Goal: Task Accomplishment & Management: Use online tool/utility

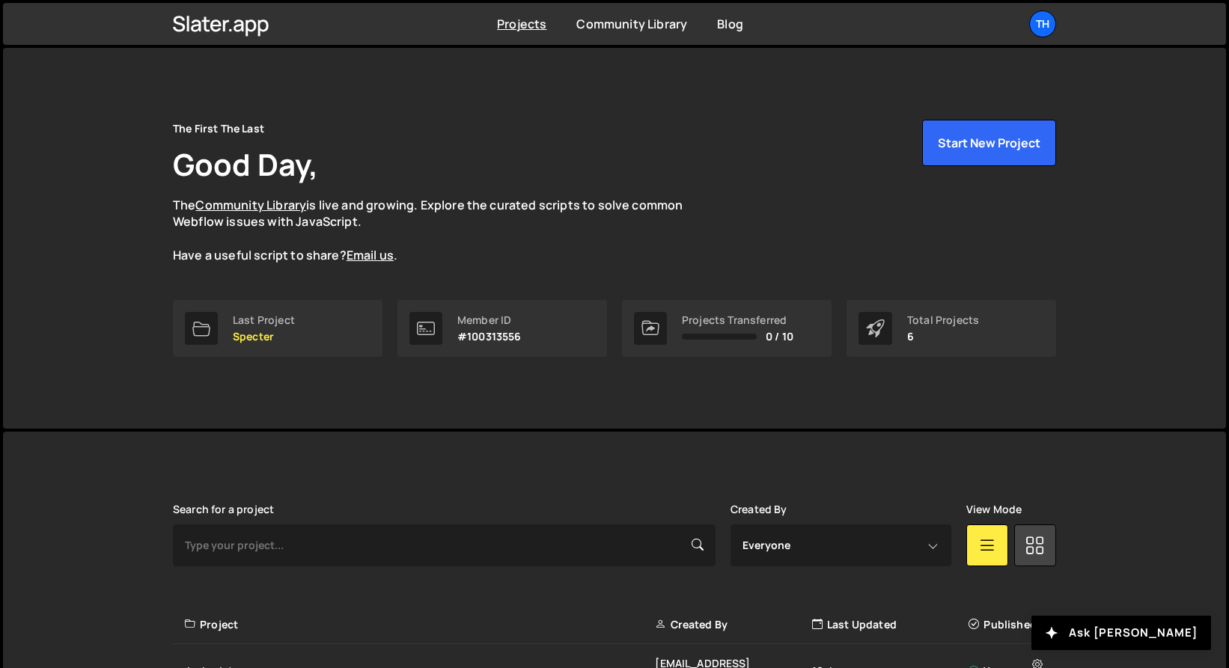
scroll to position [287, 0]
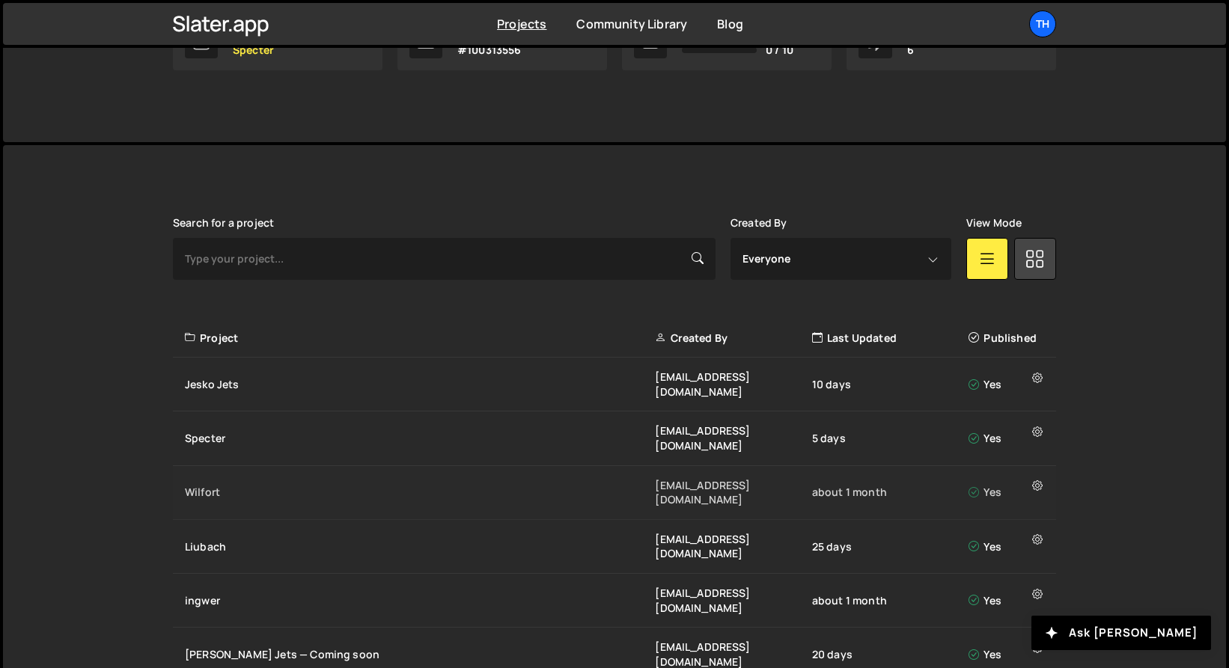
drag, startPoint x: 199, startPoint y: 491, endPoint x: 205, endPoint y: 460, distance: 32.0
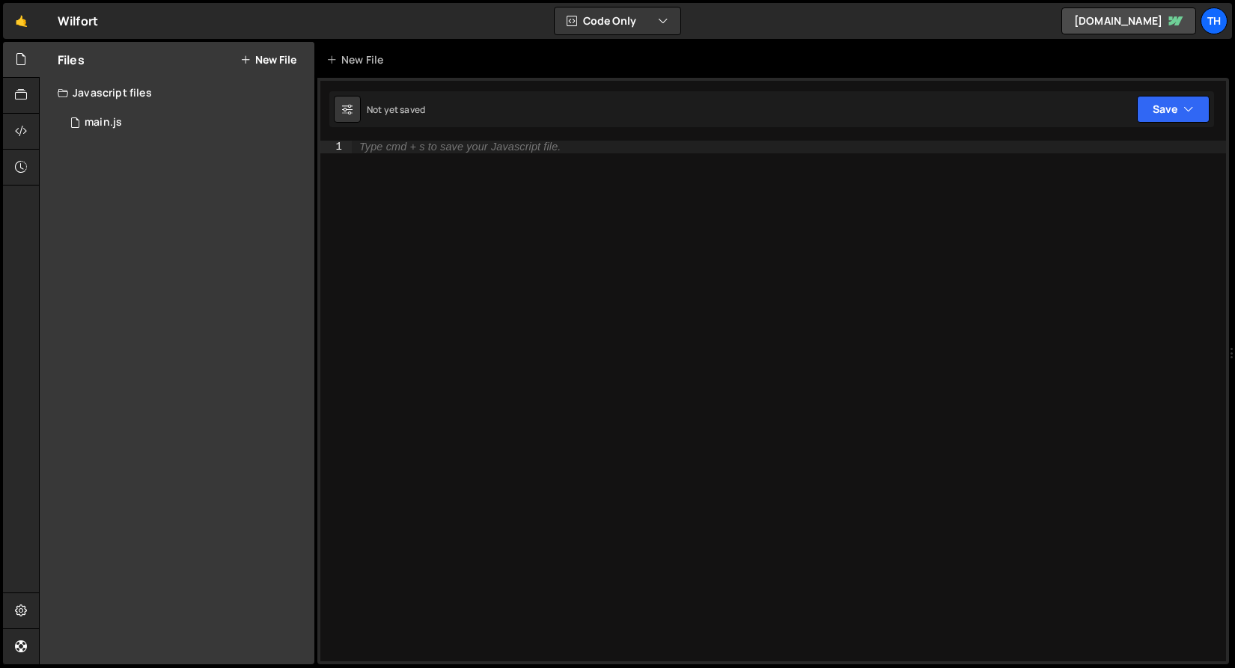
click at [231, 106] on div "Javascript files" at bounding box center [177, 93] width 275 height 30
click at [201, 100] on div "Javascript files" at bounding box center [177, 93] width 275 height 30
click at [168, 128] on div "1 main.js 0" at bounding box center [189, 123] width 262 height 30
click at [85, 128] on div "Main.js" at bounding box center [103, 122] width 37 height 13
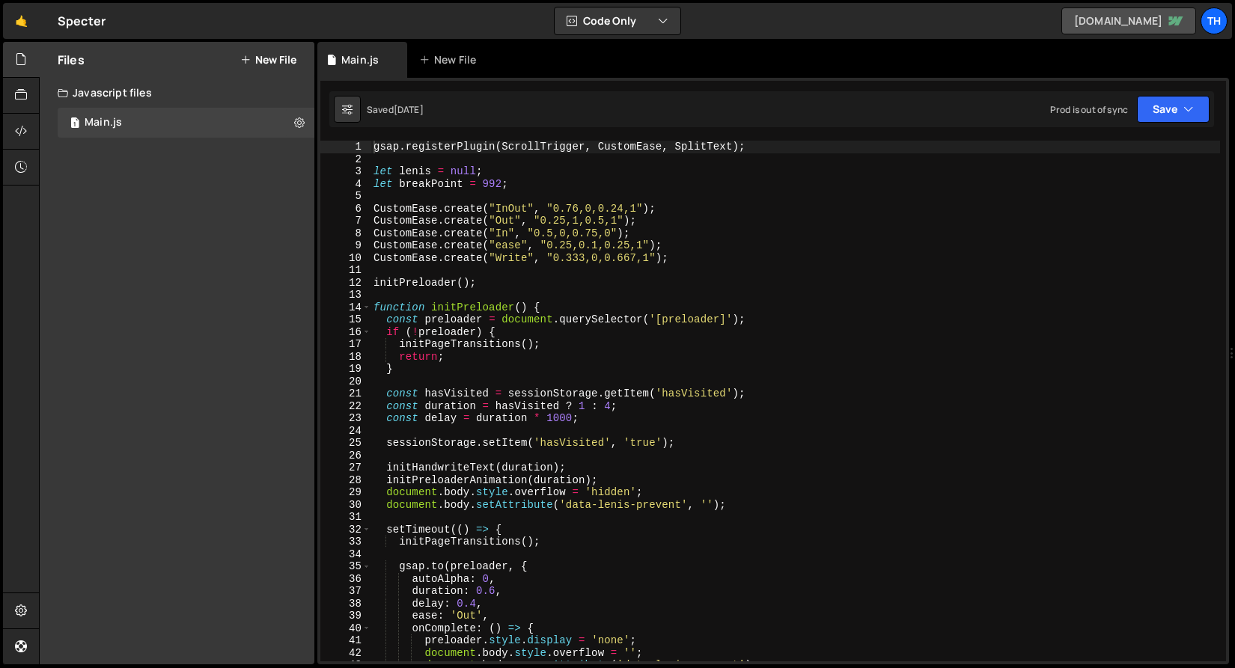
click at [1150, 34] on link "spectre-dev.webflow.io" at bounding box center [1128, 20] width 135 height 27
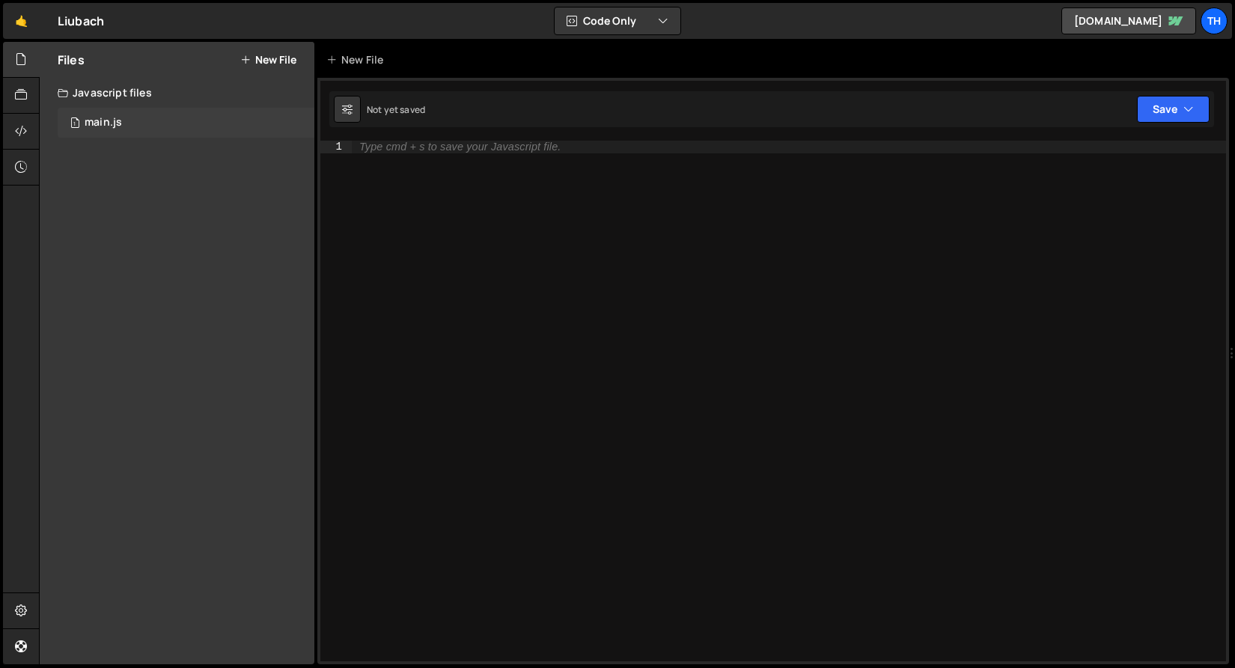
click at [119, 128] on div "main.js" at bounding box center [103, 122] width 37 height 13
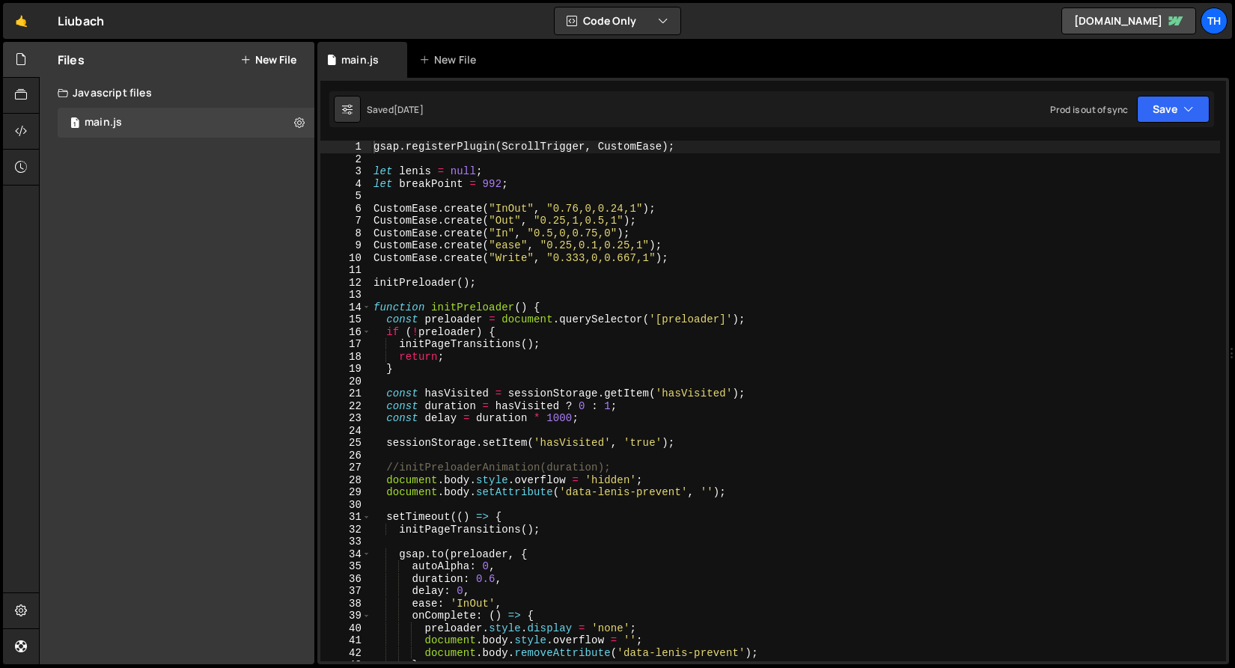
scroll to position [634, 0]
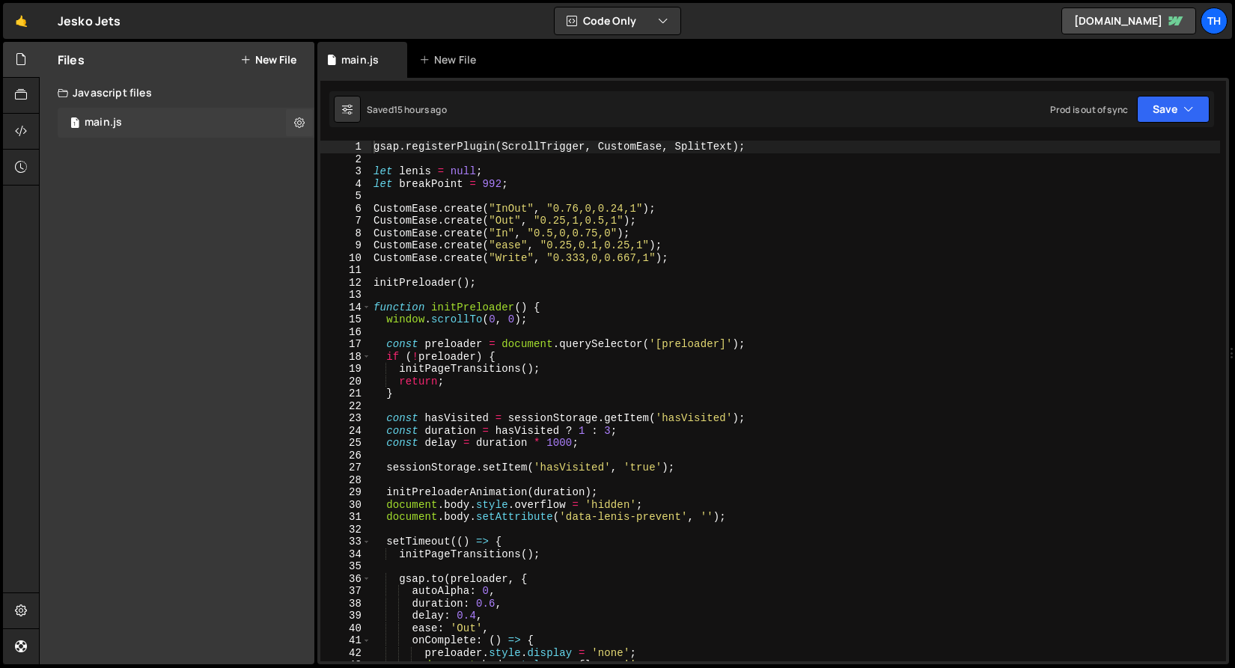
click at [178, 128] on div "1 main.js 0" at bounding box center [186, 123] width 257 height 30
click at [365, 293] on div "13" at bounding box center [345, 295] width 51 height 13
click at [366, 302] on span at bounding box center [366, 308] width 8 height 13
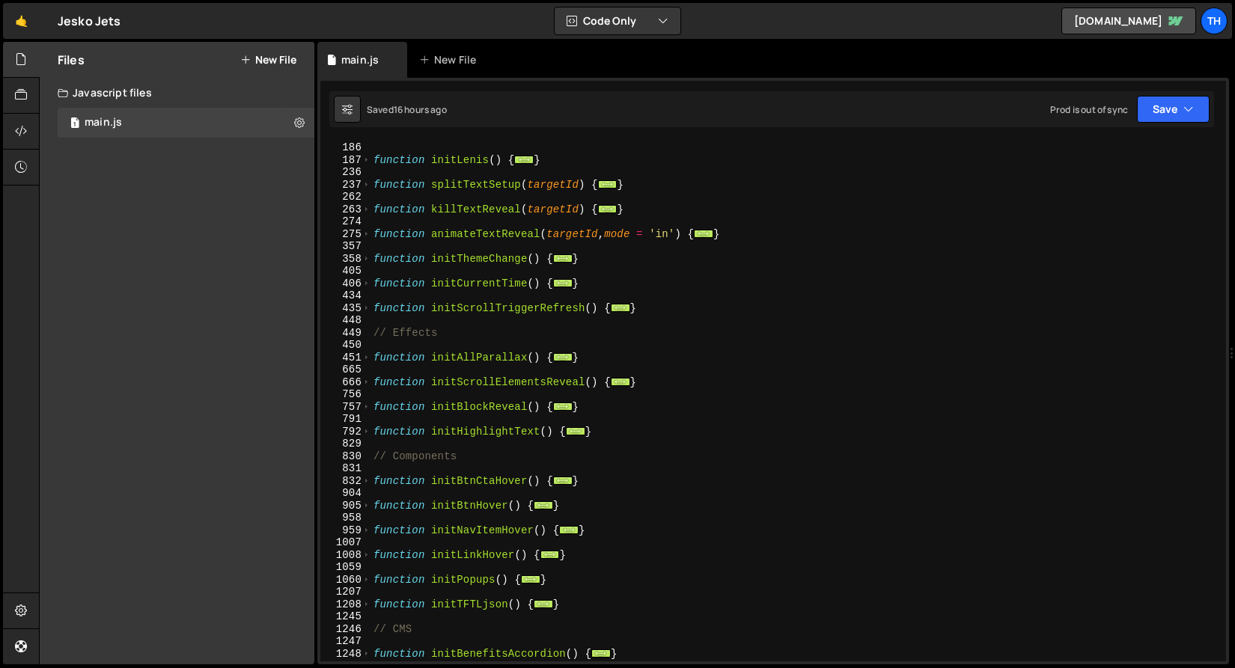
scroll to position [296, 0]
click at [368, 357] on span at bounding box center [366, 358] width 8 height 13
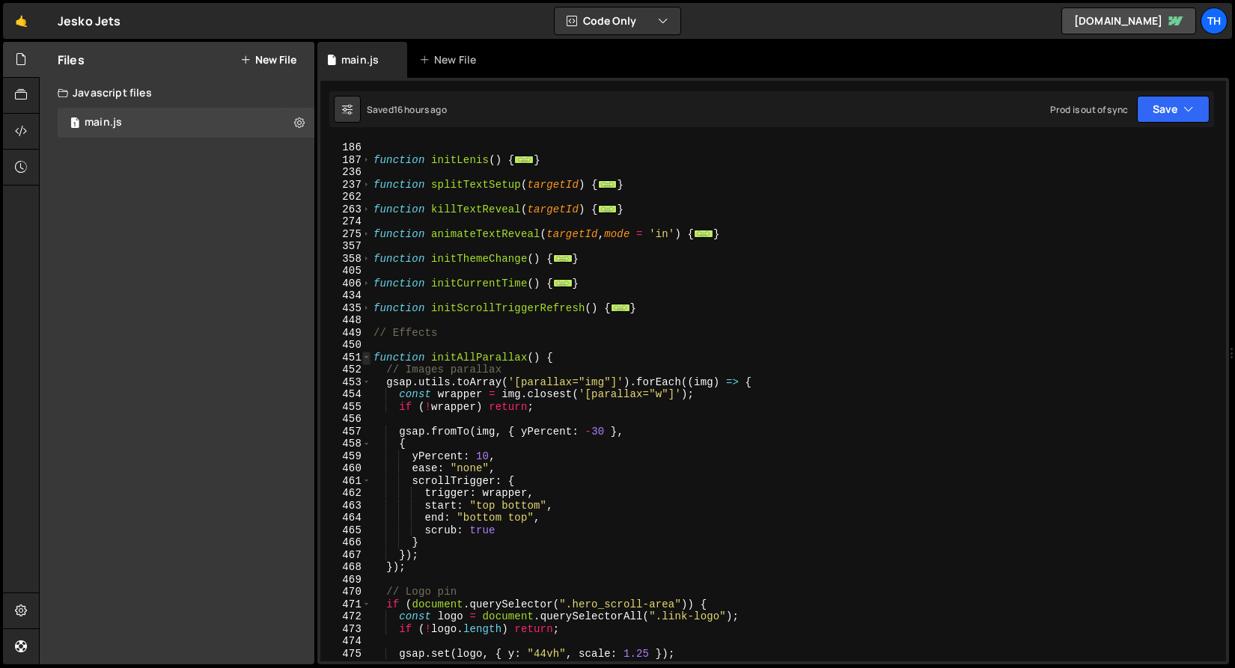
click at [368, 357] on span at bounding box center [366, 358] width 8 height 13
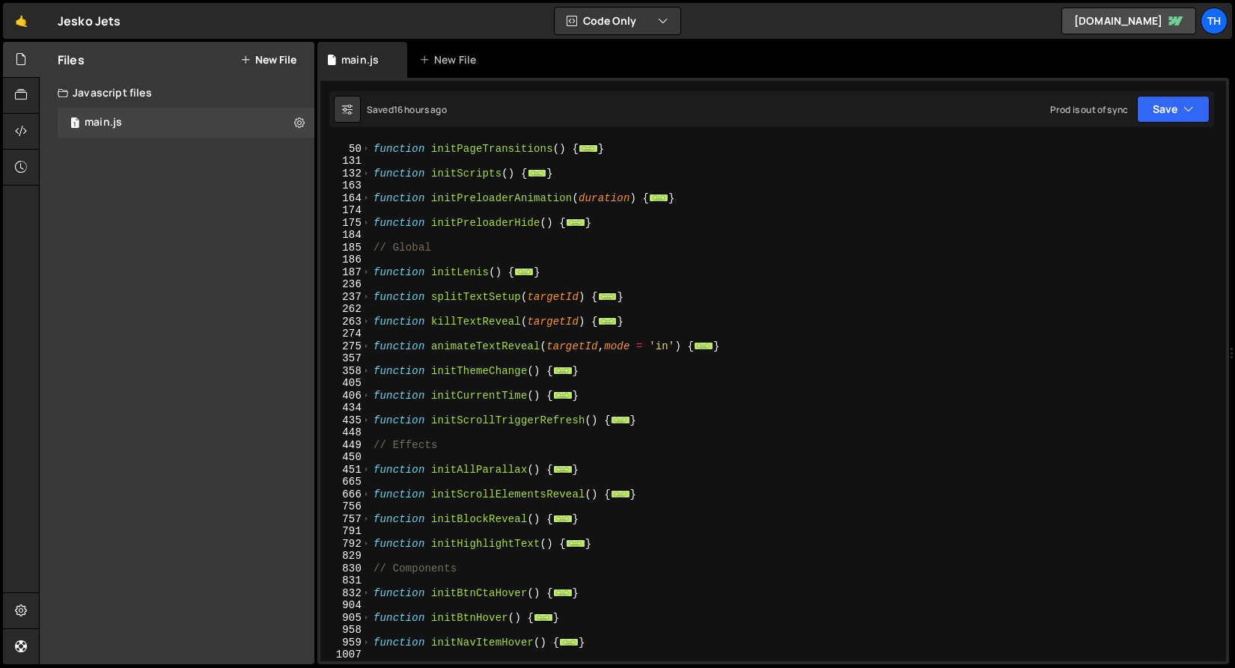
scroll to position [183, 0]
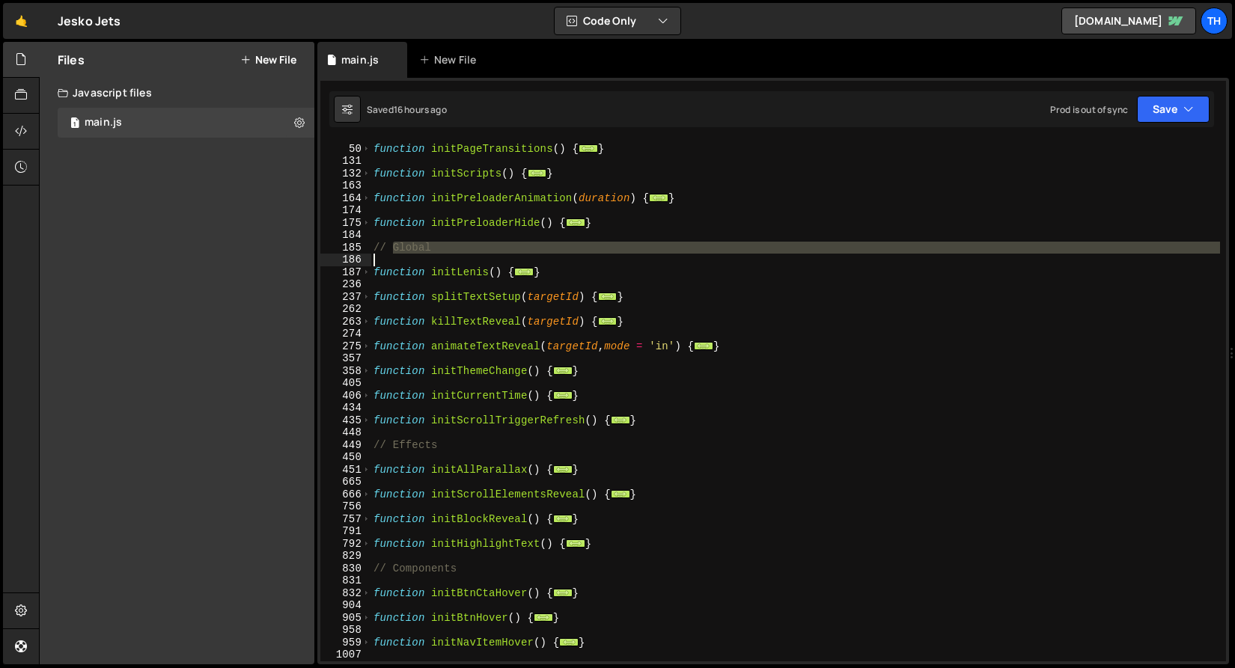
drag, startPoint x: 390, startPoint y: 253, endPoint x: 421, endPoint y: 254, distance: 31.5
click at [421, 254] on div "function initPageTransitions ( ) { ... } function initScripts ( ) { ... } funct…" at bounding box center [794, 403] width 849 height 546
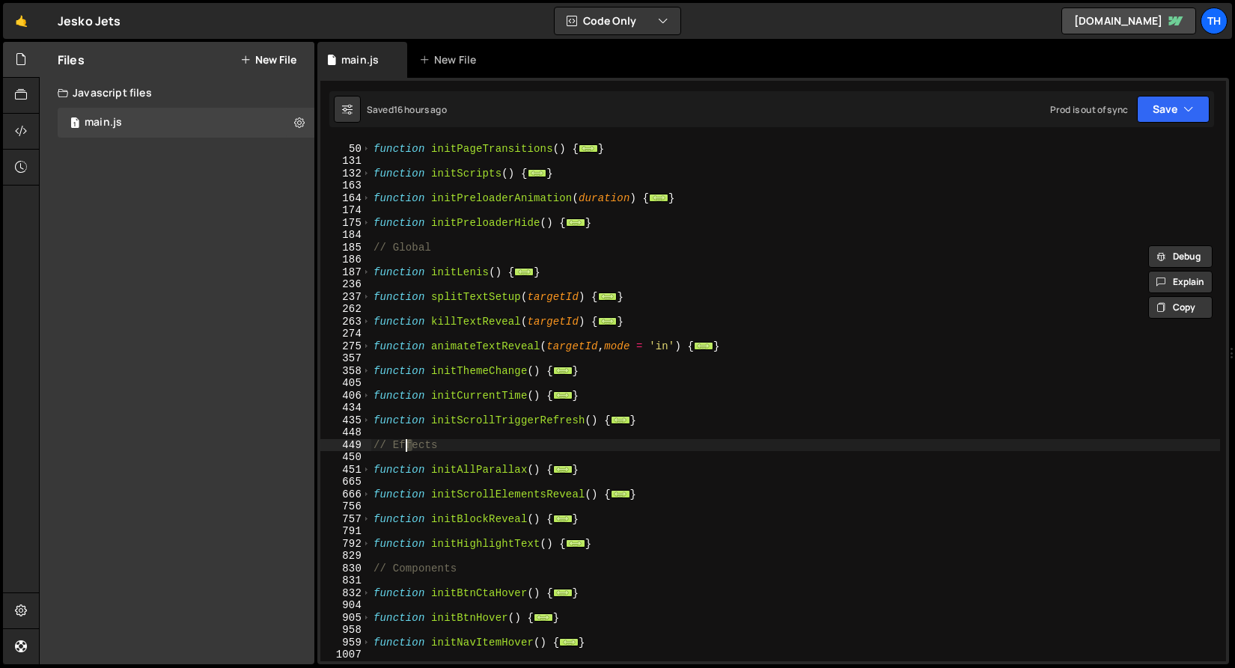
drag, startPoint x: 409, startPoint y: 441, endPoint x: 393, endPoint y: 445, distance: 16.9
click at [394, 445] on div "function initPageTransitions ( ) { ... } function initScripts ( ) { ... } funct…" at bounding box center [794, 403] width 849 height 546
click at [367, 540] on span at bounding box center [366, 544] width 8 height 13
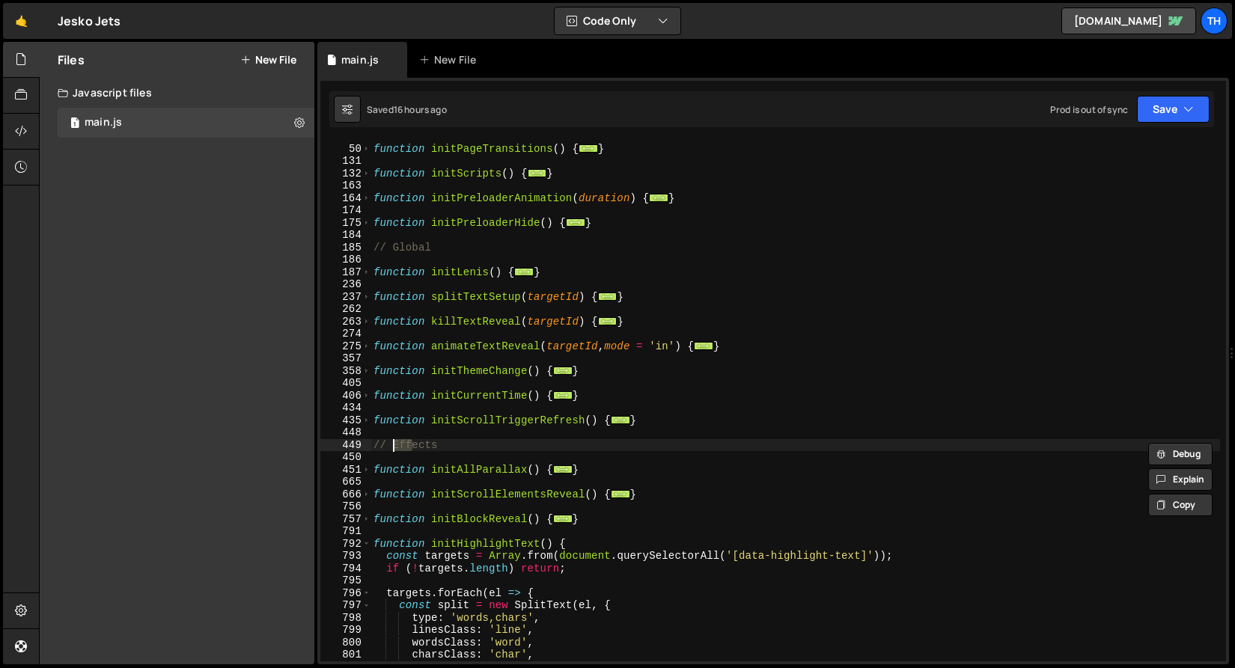
scroll to position [406, 0]
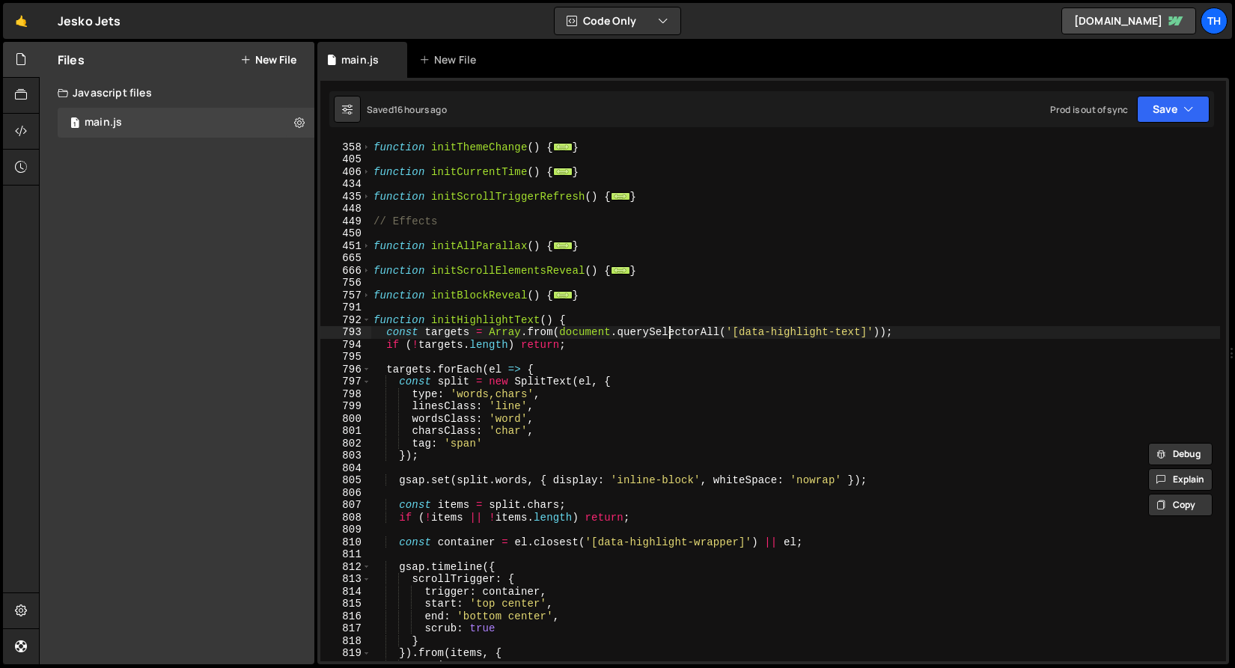
click at [668, 336] on div "function initThemeChange ( ) { ... } function initCurrentTime ( ) { ... } funct…" at bounding box center [794, 402] width 849 height 546
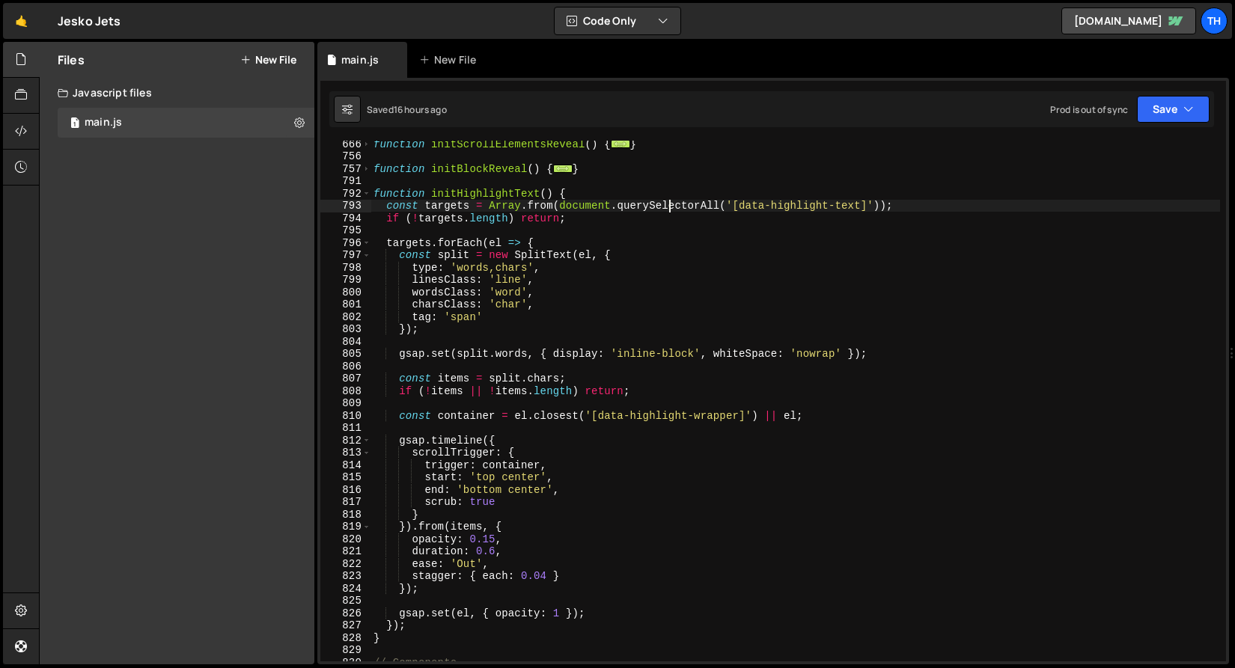
scroll to position [546, 0]
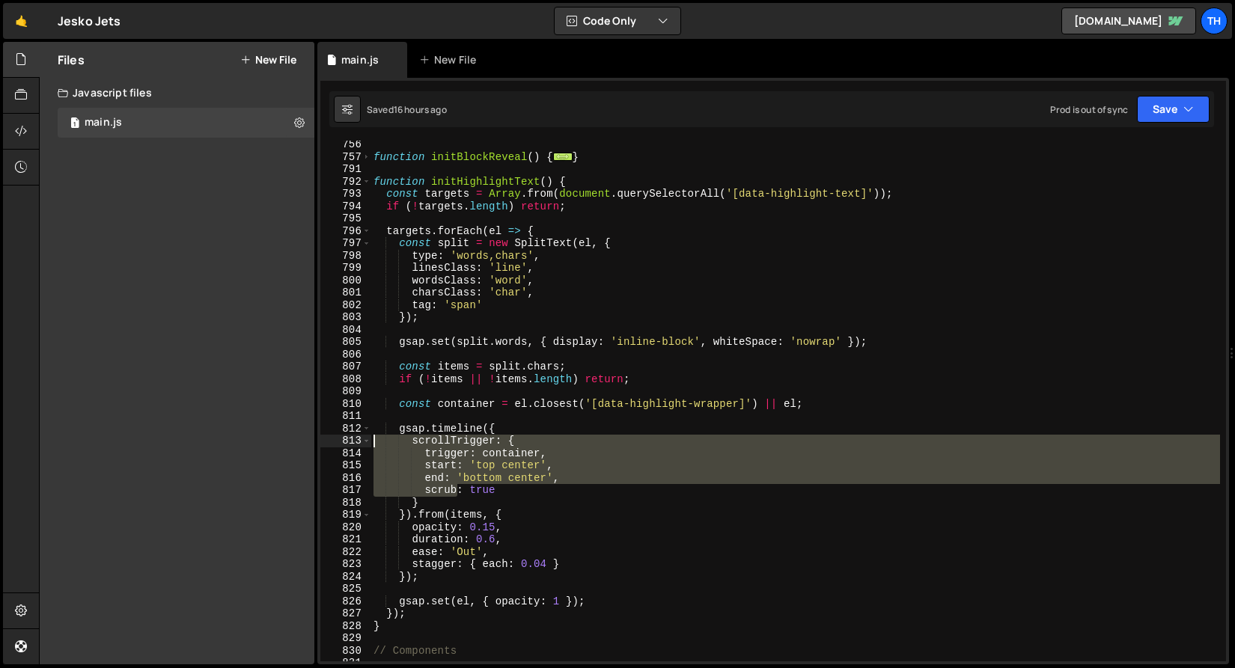
drag, startPoint x: 426, startPoint y: 495, endPoint x: 323, endPoint y: 436, distance: 118.6
click at [323, 436] on div "const targets = Array.from(document.querySelectorAll('[data-highlight-text]'));…" at bounding box center [773, 401] width 906 height 521
drag, startPoint x: 511, startPoint y: 468, endPoint x: 486, endPoint y: 470, distance: 24.7
click at [511, 469] on div "function initBlockReveal ( ) { ... } function initHighlightText ( ) { const tar…" at bounding box center [794, 401] width 849 height 521
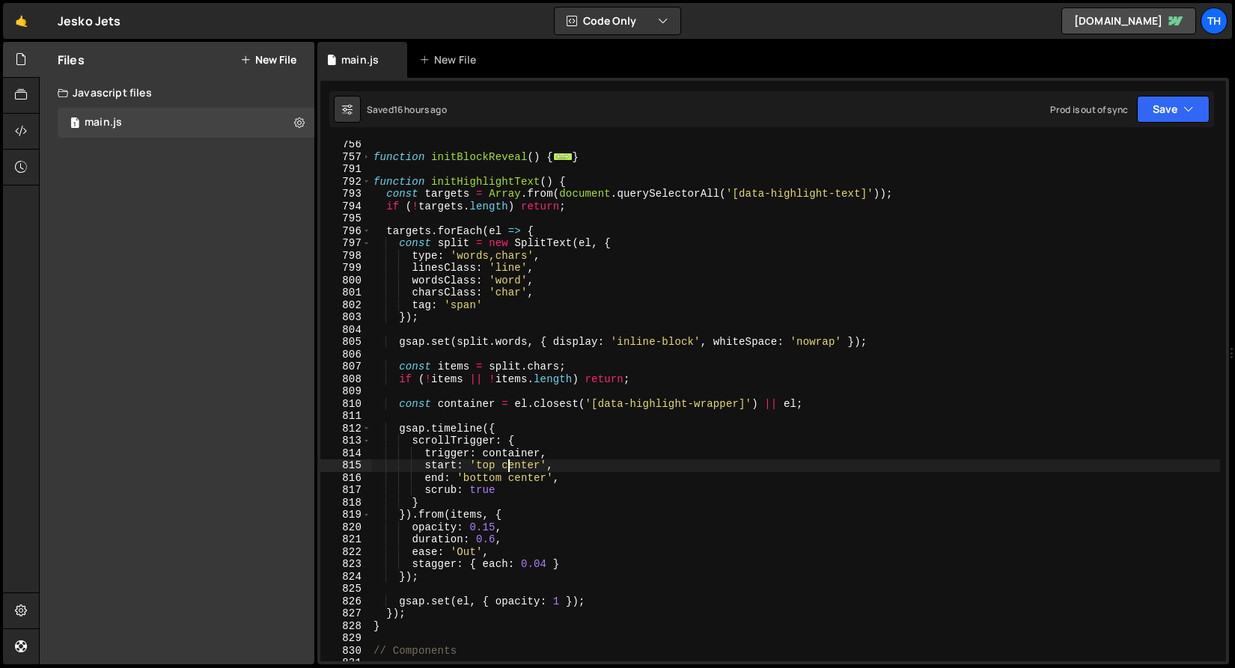
click at [474, 468] on div "function initBlockReveal ( ) { ... } function initHighlightText ( ) { const tar…" at bounding box center [794, 411] width 849 height 546
click at [480, 468] on div "function initBlockReveal ( ) { ... } function initHighlightText ( ) { const tar…" at bounding box center [794, 411] width 849 height 546
click at [509, 467] on div "function initBlockReveal ( ) { ... } function initHighlightText ( ) { const tar…" at bounding box center [794, 411] width 849 height 546
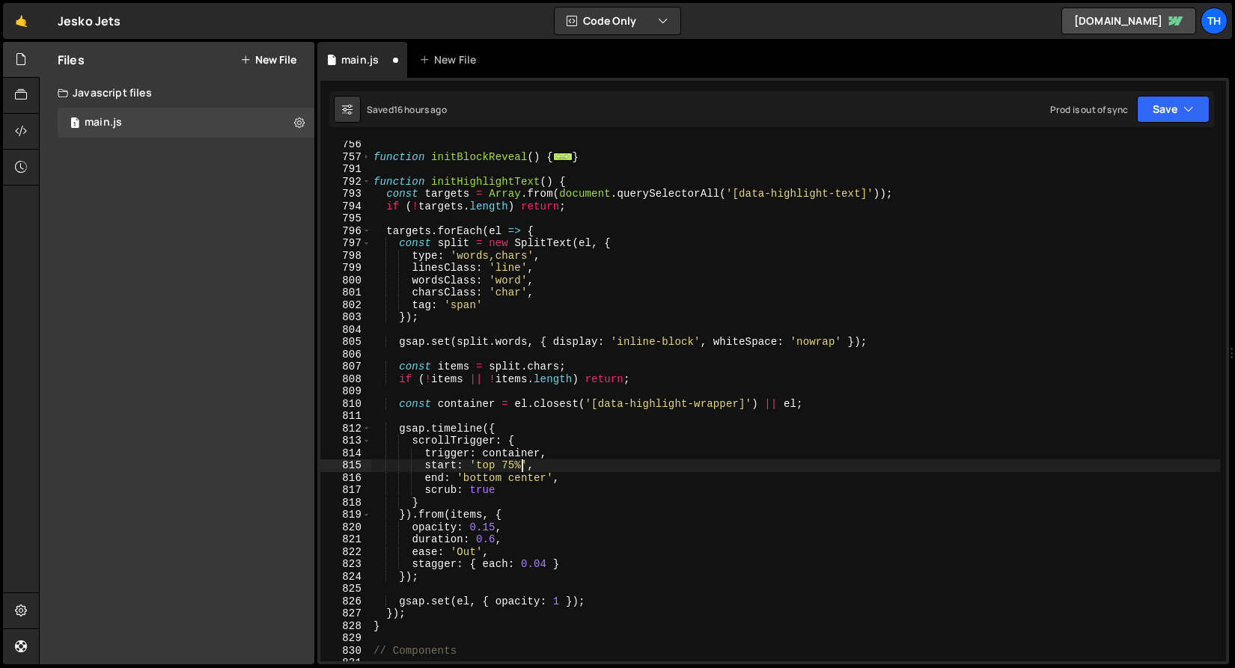
scroll to position [0, 10]
click at [513, 480] on div "function initBlockReveal ( ) { ... } function initHighlightText ( ) { const tar…" at bounding box center [794, 411] width 849 height 546
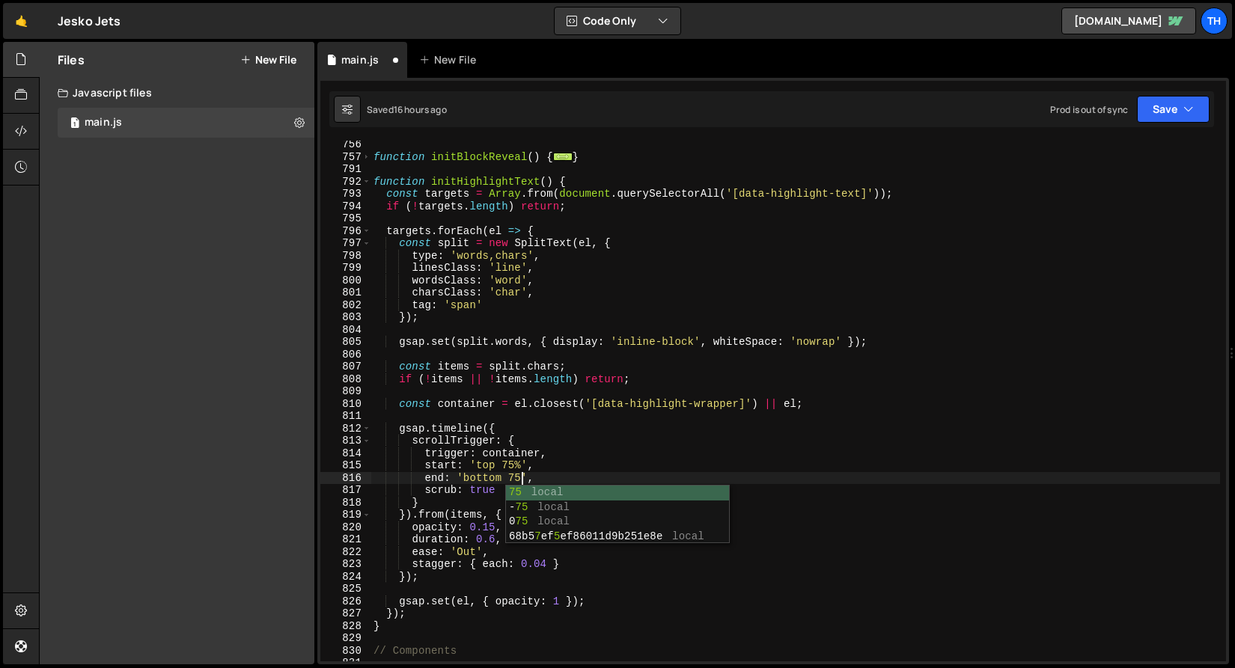
scroll to position [0, 10]
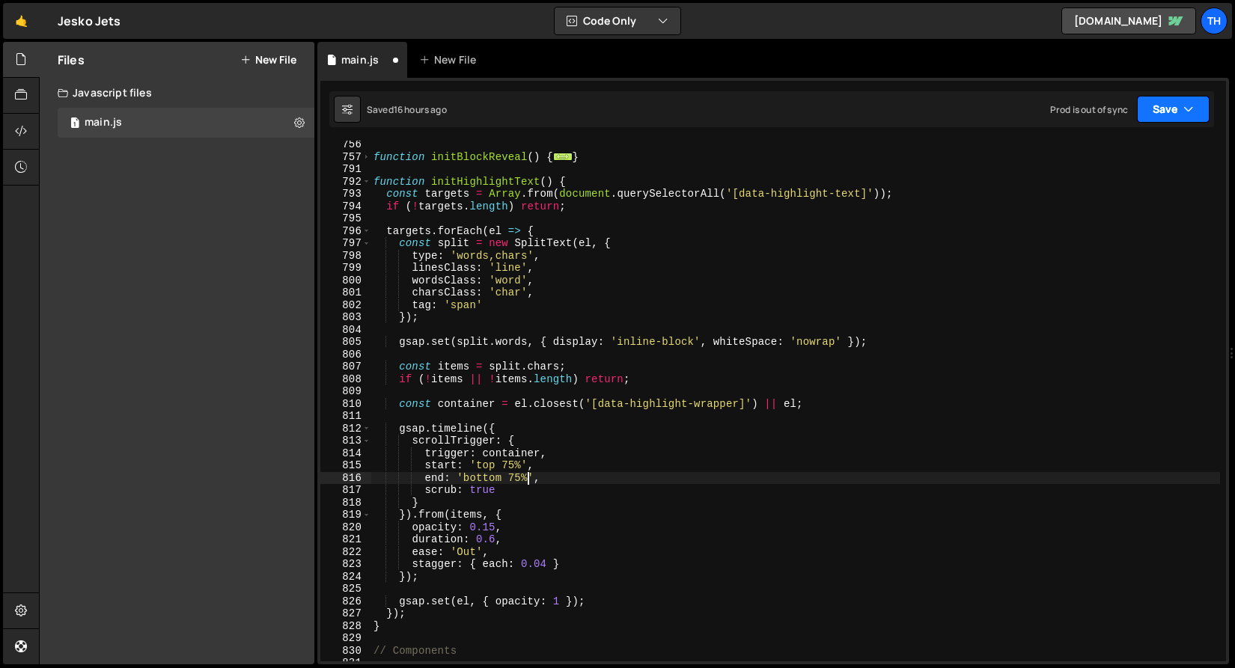
type textarea "end: 'bottom 75%',"
click at [1167, 114] on button "Save" at bounding box center [1173, 109] width 73 height 27
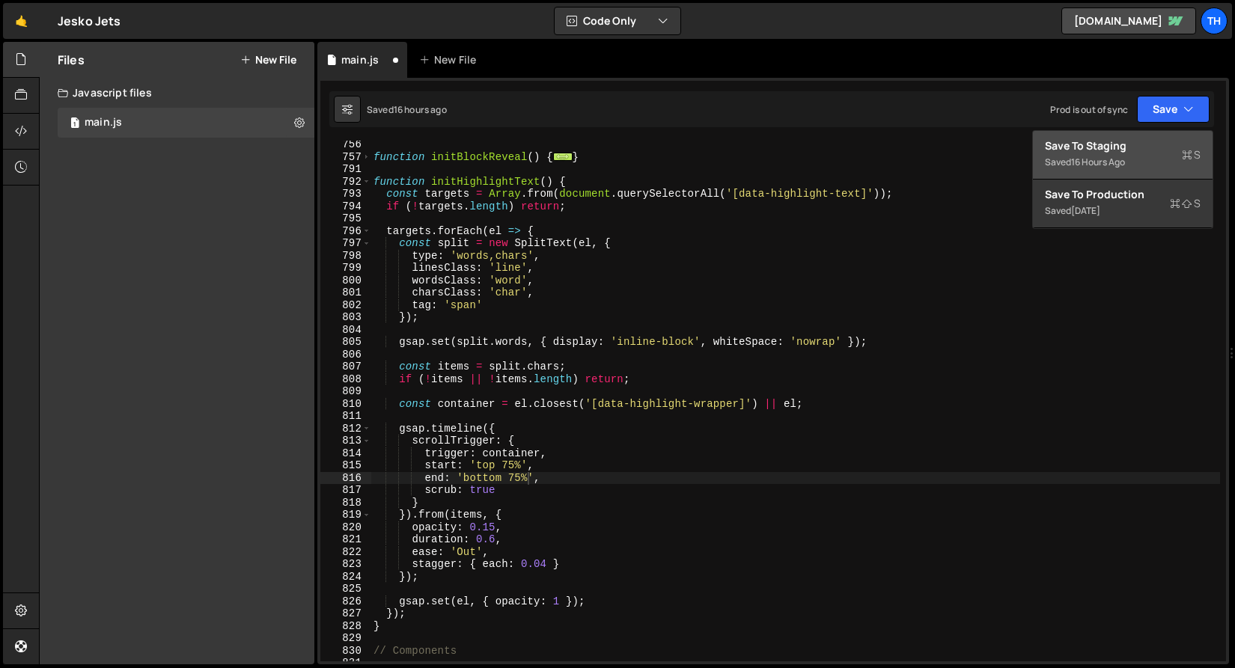
click at [1154, 140] on div "Save to Staging S" at bounding box center [1123, 145] width 156 height 15
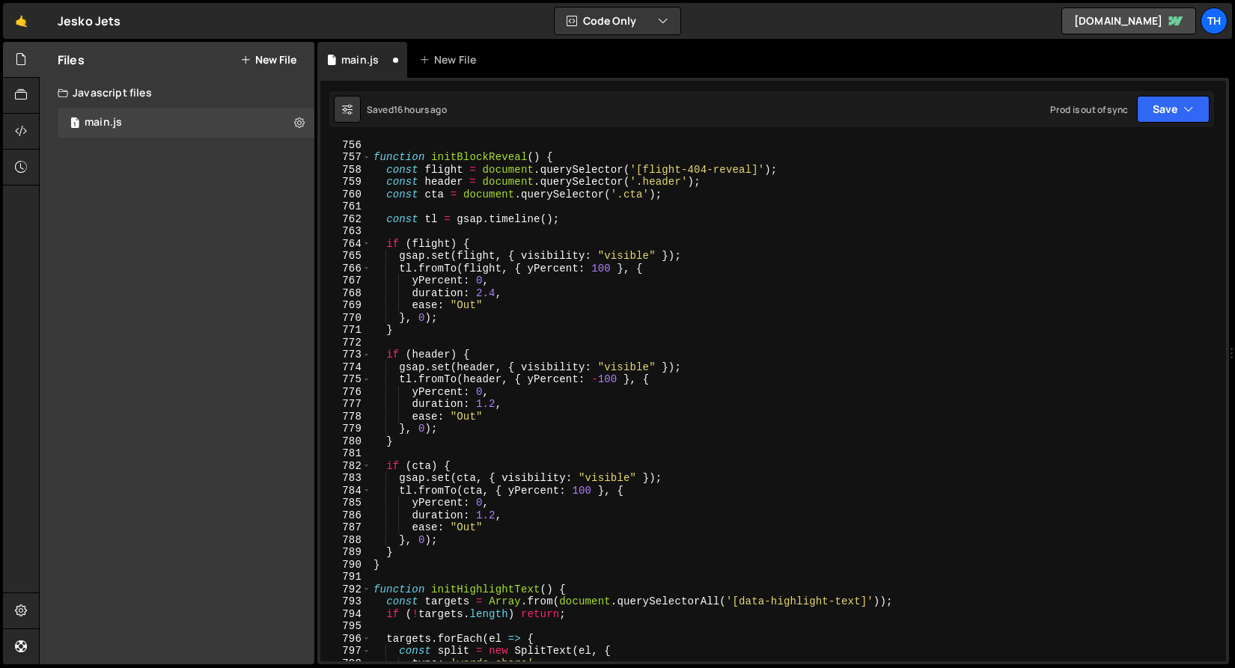
scroll to position [9325, 0]
